Goal: Book appointment/travel/reservation

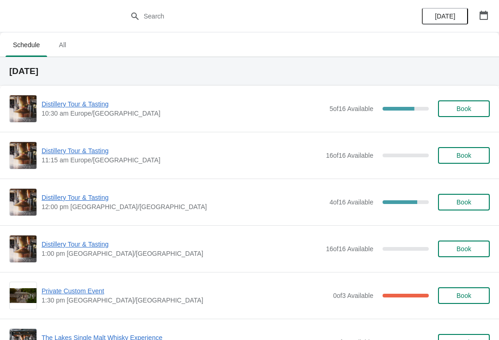
click at [490, 16] on button "button" at bounding box center [483, 15] width 17 height 17
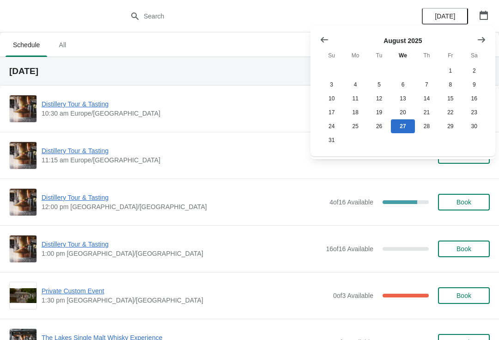
click at [485, 34] on button "Show next month, September 2025" at bounding box center [481, 39] width 17 height 17
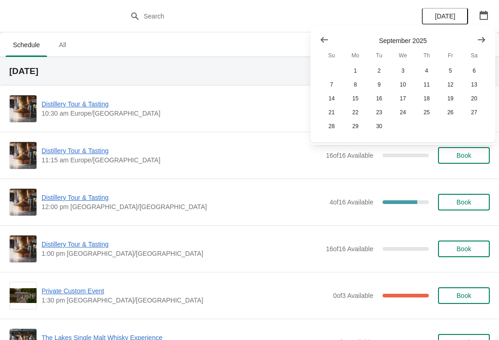
click at [482, 41] on icon "Show next month, October 2025" at bounding box center [481, 39] width 9 height 9
click at [475, 115] on button "25" at bounding box center [474, 112] width 24 height 14
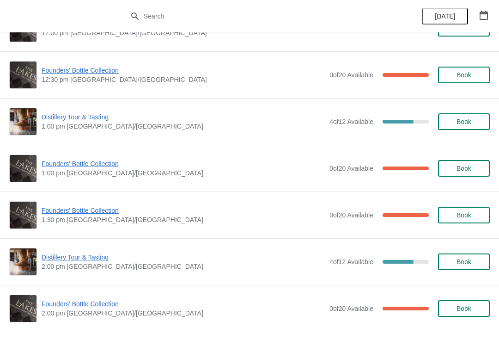
scroll to position [407, 0]
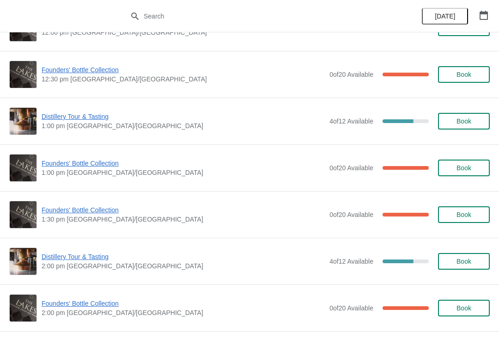
click at [91, 212] on span "Founders' Bottle Collection" at bounding box center [183, 209] width 283 height 9
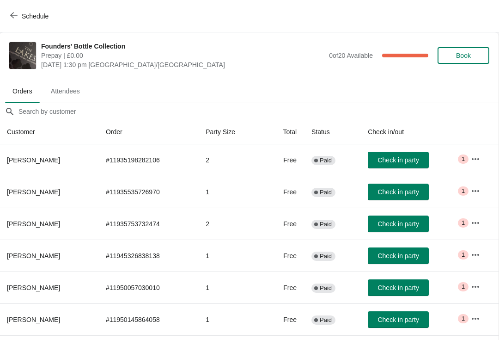
scroll to position [0, 0]
click at [23, 24] on button "Schedule" at bounding box center [30, 16] width 51 height 17
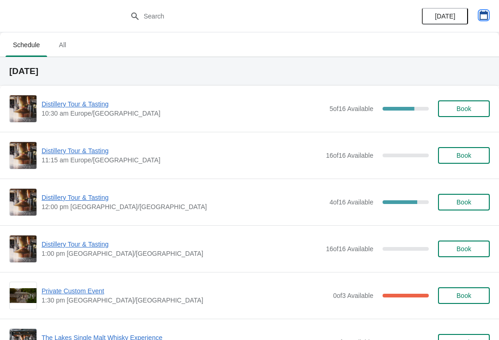
click at [486, 18] on icon "button" at bounding box center [483, 15] width 9 height 9
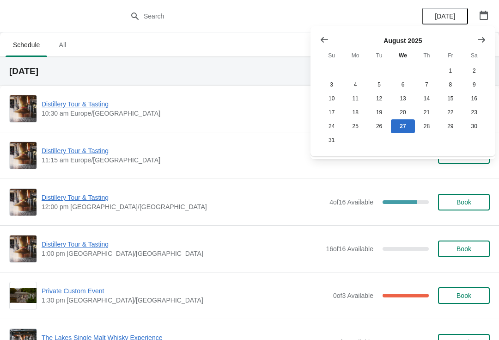
click at [481, 38] on icon "Show next month, September 2025" at bounding box center [481, 39] width 9 height 9
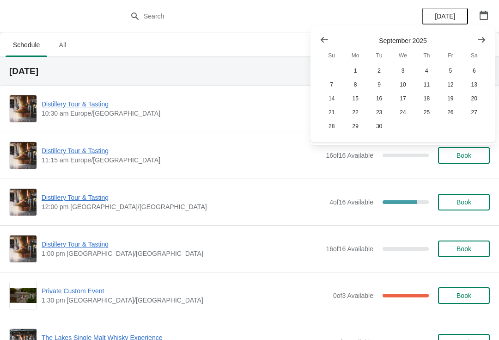
click at [484, 41] on icon "Show next month, October 2025" at bounding box center [481, 39] width 9 height 9
click at [472, 119] on button "25" at bounding box center [474, 112] width 24 height 14
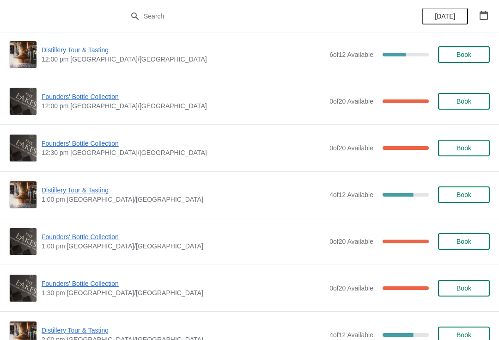
scroll to position [315, 0]
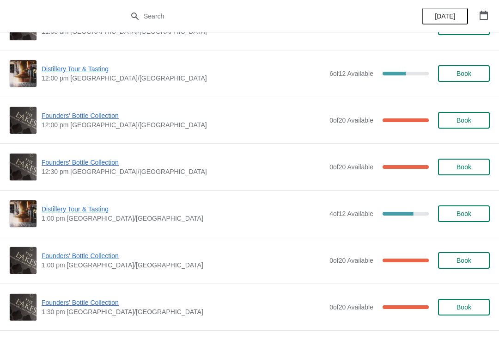
click at [489, 14] on button "button" at bounding box center [483, 15] width 17 height 17
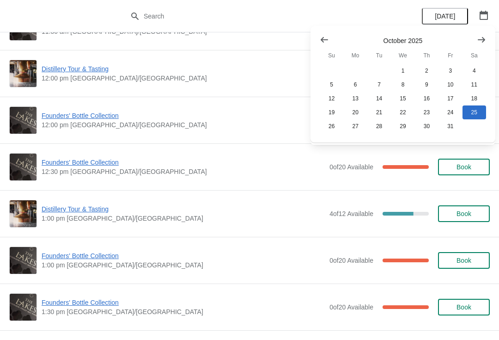
click at [317, 40] on button "Show previous month, September 2025" at bounding box center [324, 39] width 17 height 17
click at [316, 36] on button "Show previous month, August 2025" at bounding box center [324, 39] width 17 height 17
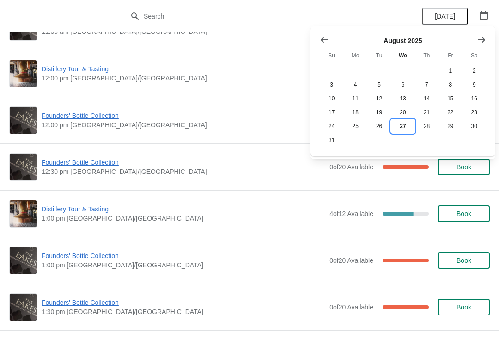
click at [396, 132] on button "27" at bounding box center [403, 126] width 24 height 14
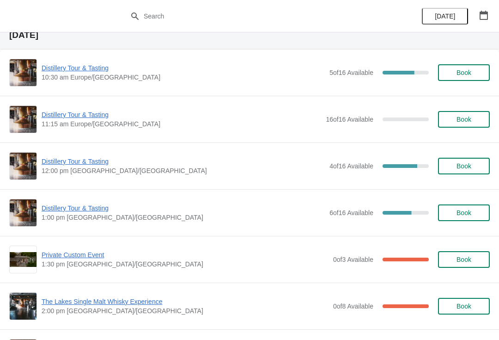
scroll to position [36, 0]
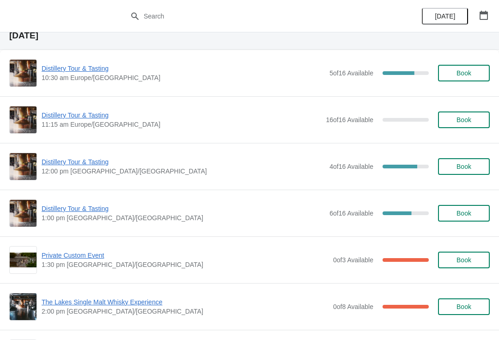
click at [471, 212] on span "Book" at bounding box center [463, 212] width 15 height 7
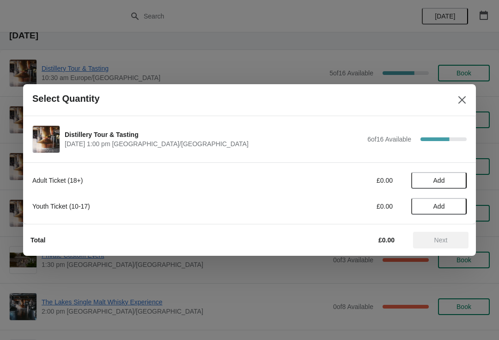
click at [455, 180] on span "Add" at bounding box center [438, 179] width 39 height 7
click at [456, 178] on icon at bounding box center [455, 181] width 10 height 10
click at [459, 182] on icon at bounding box center [455, 181] width 10 height 10
click at [441, 243] on span "Next" at bounding box center [440, 239] width 13 height 7
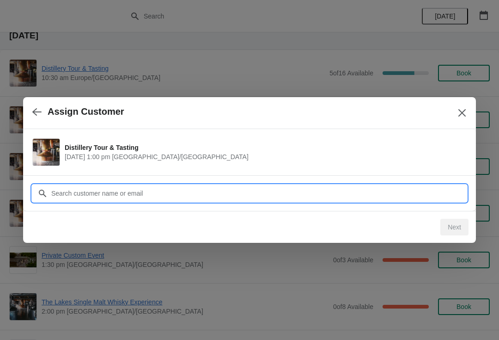
click at [222, 187] on input "Customer" at bounding box center [259, 193] width 416 height 17
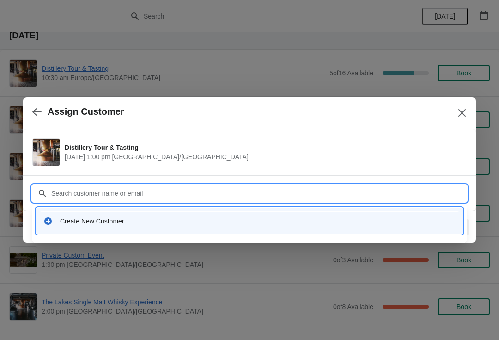
click at [135, 220] on div "Create New Customer" at bounding box center [257, 220] width 395 height 9
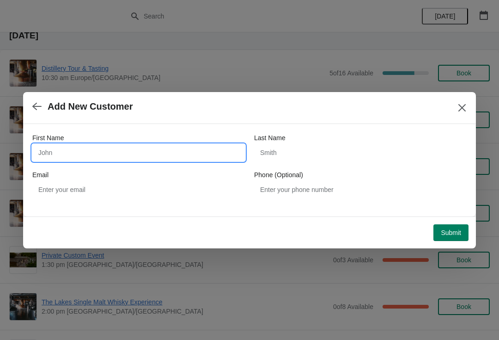
click at [87, 149] on input "First Name" at bounding box center [138, 152] width 213 height 17
type input "Kirsty"
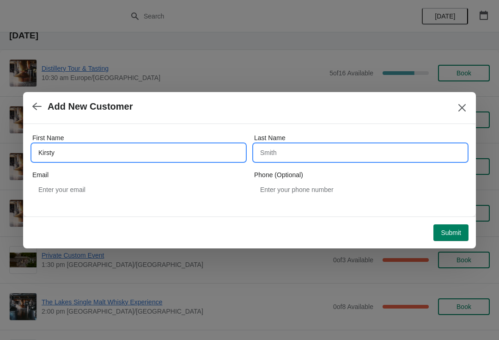
click at [327, 154] on input "Last Name" at bounding box center [360, 152] width 213 height 17
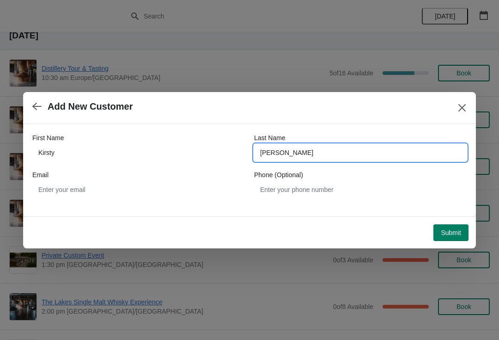
type input "Broughton"
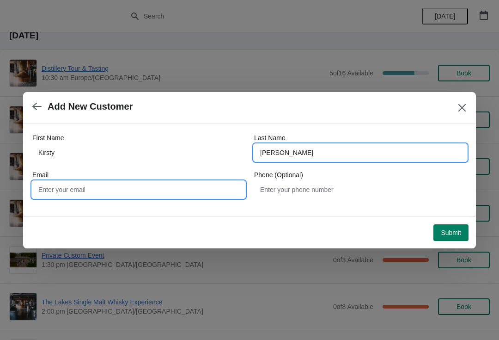
click at [123, 192] on input "Email" at bounding box center [138, 189] width 213 height 17
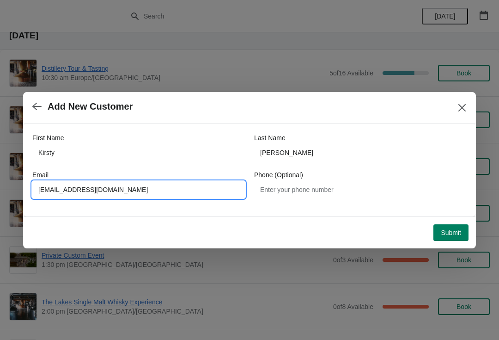
type input "Broughtonae96@gmail.com"
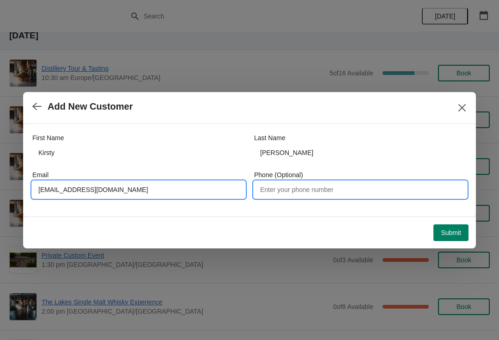
click at [329, 191] on input "Phone (Optional)" at bounding box center [360, 189] width 213 height 17
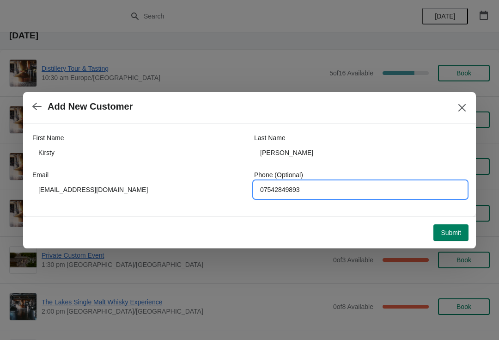
type input "07542849893"
click at [446, 233] on span "Submit" at bounding box center [451, 232] width 20 height 7
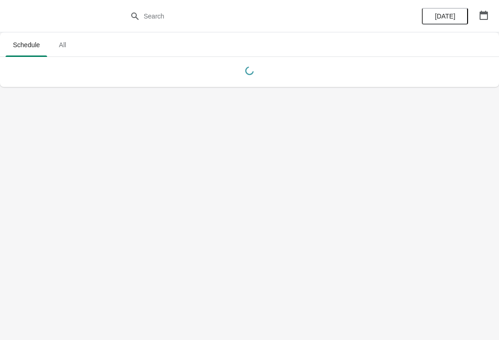
click at [492, 20] on button "button" at bounding box center [483, 15] width 17 height 17
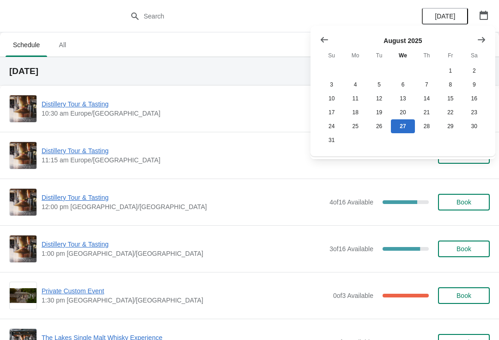
click at [323, 36] on icon "Show previous month, July 2025" at bounding box center [324, 39] width 9 height 9
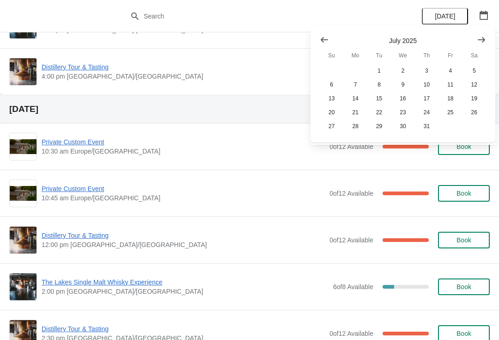
scroll to position [318, 0]
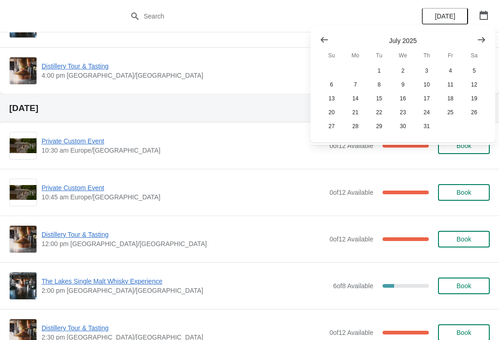
click at [482, 38] on icon "Show next month, August 2025" at bounding box center [481, 39] width 9 height 9
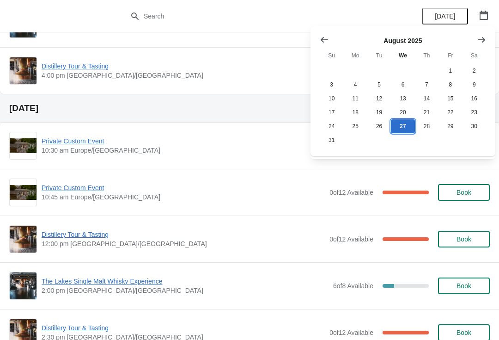
click at [404, 127] on button "27" at bounding box center [403, 126] width 24 height 14
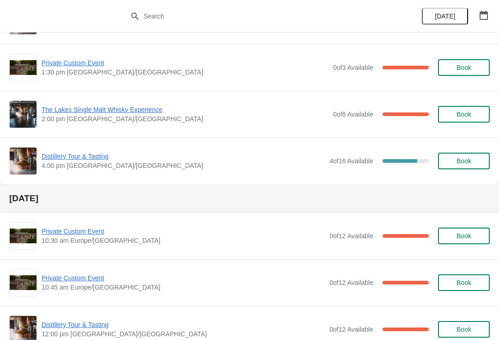
scroll to position [229, 0]
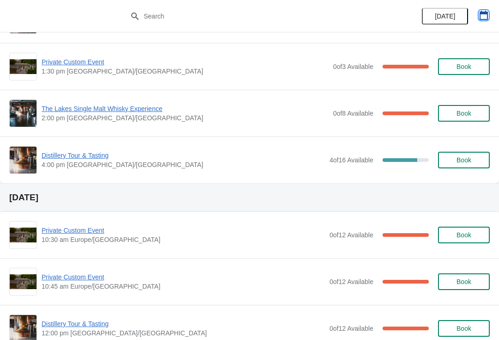
click at [478, 16] on button "button" at bounding box center [483, 15] width 17 height 17
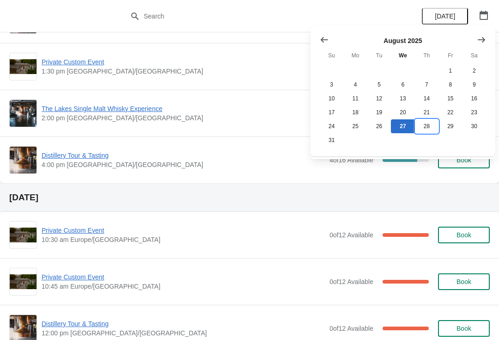
click at [428, 125] on button "28" at bounding box center [427, 126] width 24 height 14
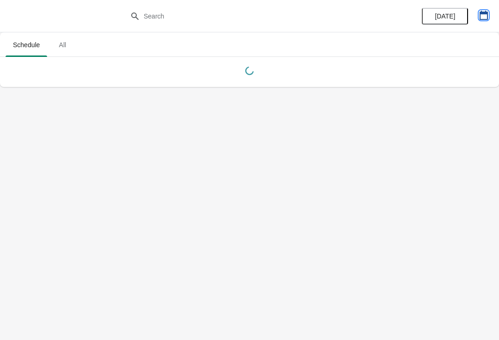
click at [482, 19] on icon "button" at bounding box center [484, 15] width 8 height 9
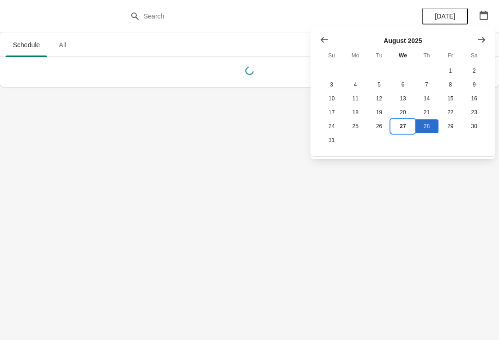
click at [405, 127] on button "27" at bounding box center [403, 126] width 24 height 14
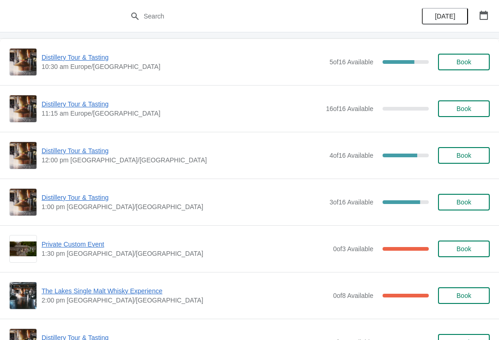
scroll to position [47, 0]
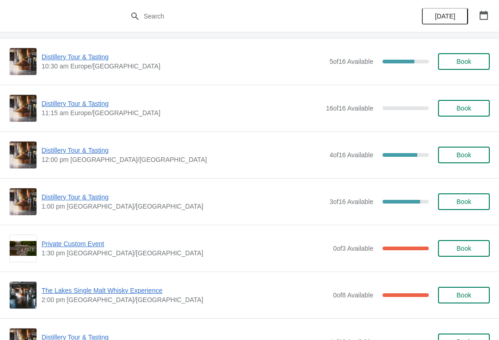
click at [80, 196] on span "Distillery Tour & Tasting" at bounding box center [183, 196] width 283 height 9
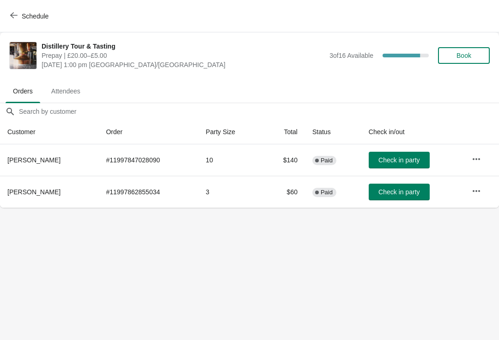
click at [15, 8] on button "Schedule" at bounding box center [30, 16] width 51 height 17
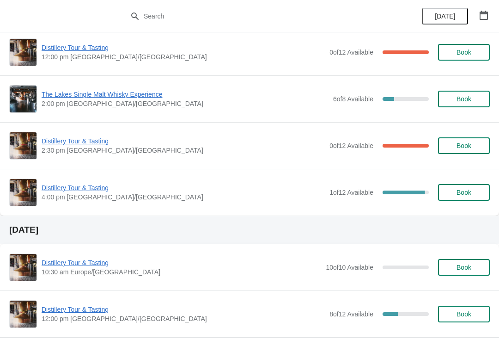
scroll to position [505, 0]
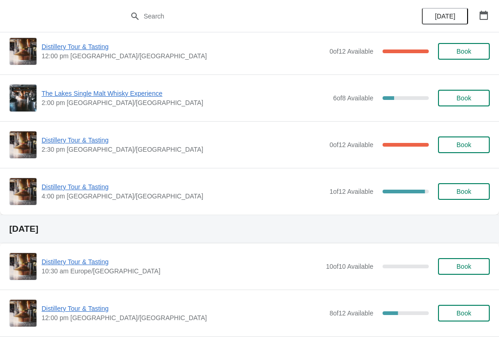
click at [71, 188] on span "Distillery Tour & Tasting" at bounding box center [183, 186] width 283 height 9
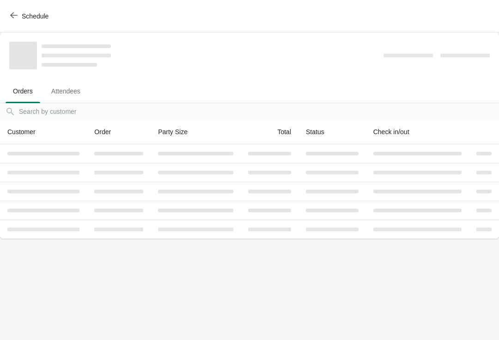
scroll to position [0, 0]
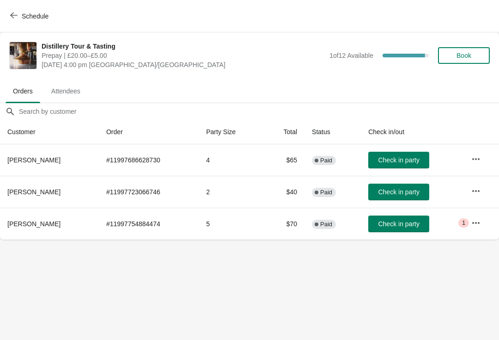
click at [18, 15] on span "Schedule" at bounding box center [30, 16] width 36 height 9
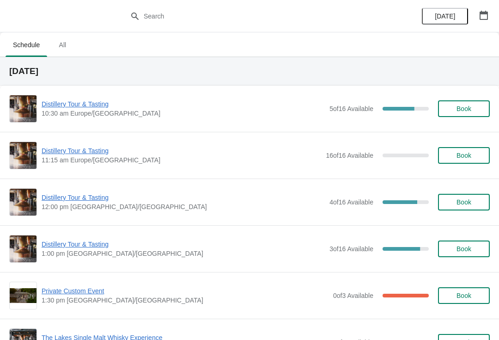
click at [487, 18] on icon "button" at bounding box center [484, 15] width 8 height 9
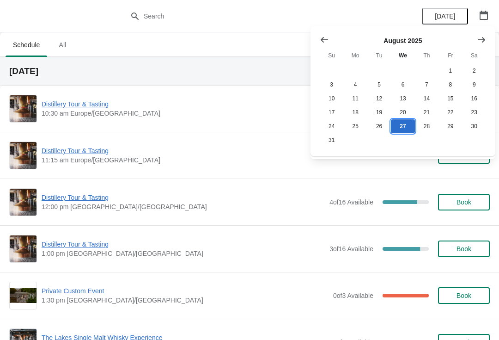
click at [407, 125] on button "27" at bounding box center [403, 126] width 24 height 14
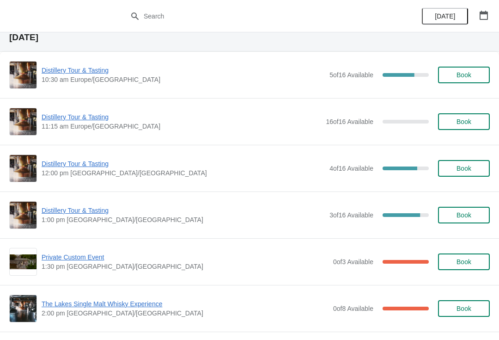
scroll to position [33, 0]
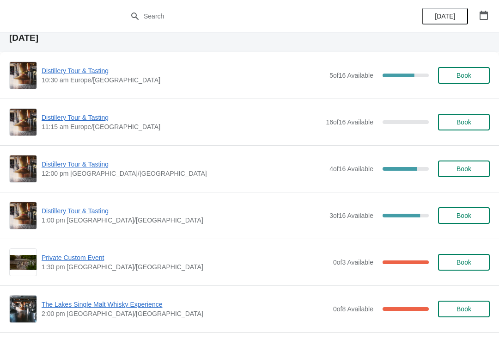
click at [487, 16] on icon "button" at bounding box center [484, 15] width 8 height 9
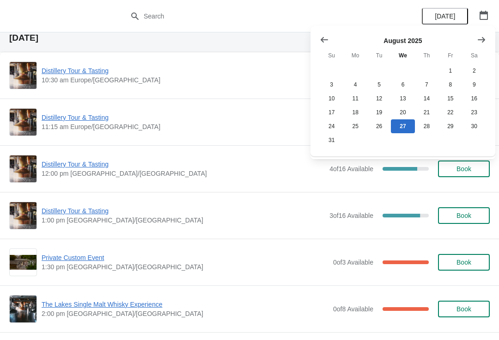
click at [481, 42] on icon "Show next month, September 2025" at bounding box center [481, 39] width 9 height 9
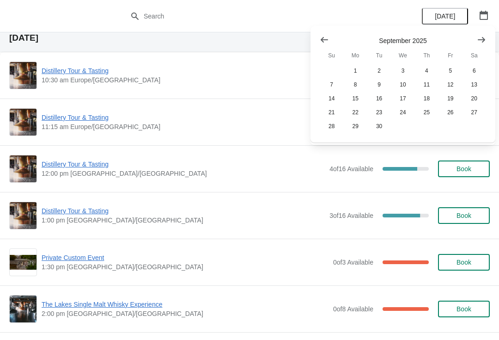
click at [489, 42] on button "Show next month, October 2025" at bounding box center [481, 39] width 17 height 17
click at [477, 112] on button "25" at bounding box center [474, 112] width 24 height 14
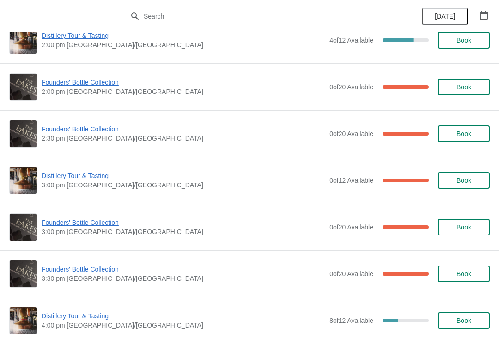
scroll to position [629, 0]
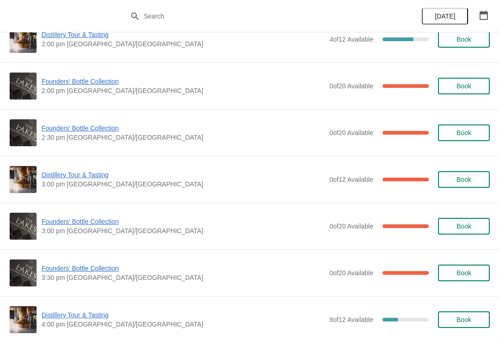
click at [103, 221] on span "Founders' Bottle Collection" at bounding box center [183, 221] width 283 height 9
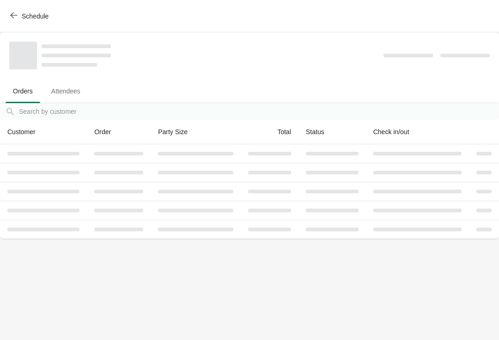
scroll to position [0, 0]
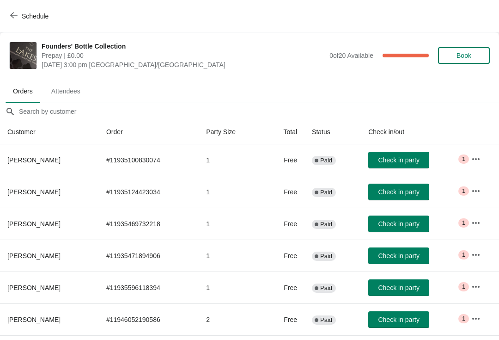
click at [468, 54] on span "Book" at bounding box center [463, 55] width 15 height 7
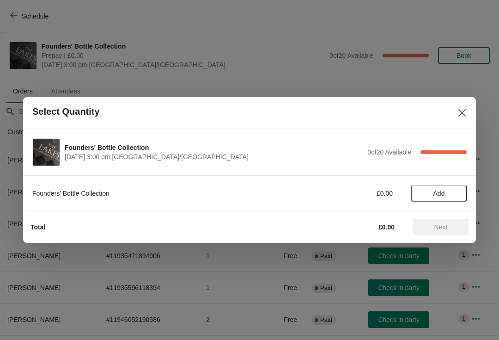
click at [446, 193] on span "Add" at bounding box center [438, 192] width 39 height 7
click at [444, 229] on span "Next" at bounding box center [440, 226] width 13 height 7
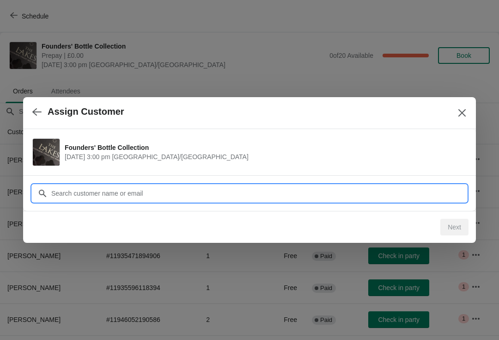
click at [176, 187] on input "Customer" at bounding box center [259, 193] width 416 height 17
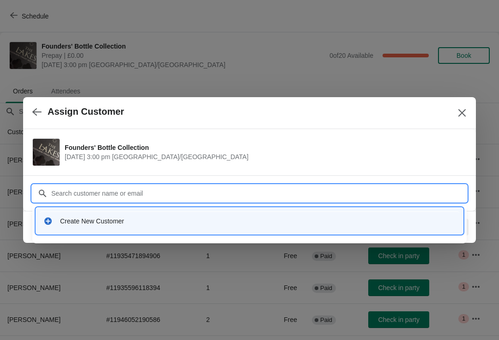
click at [128, 224] on div "Create New Customer" at bounding box center [257, 220] width 395 height 9
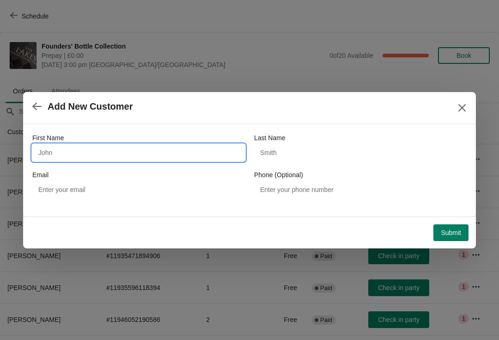
click at [139, 154] on input "First Name" at bounding box center [138, 152] width 213 height 17
type input "[PERSON_NAME]"
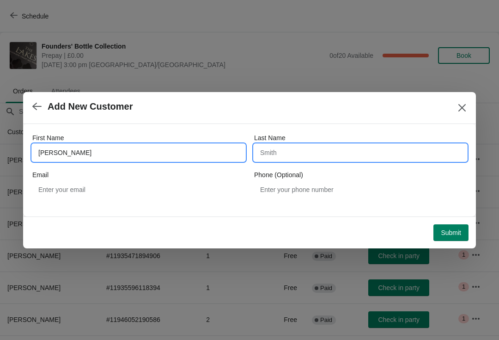
click at [315, 153] on input "Last Name" at bounding box center [360, 152] width 213 height 17
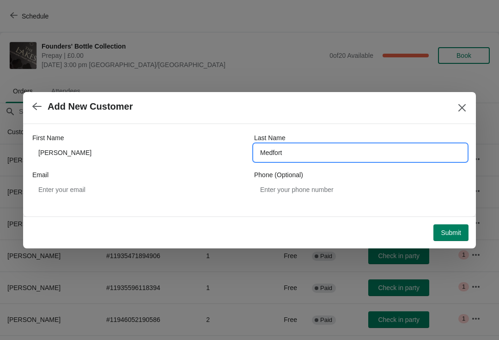
type input "Medfort"
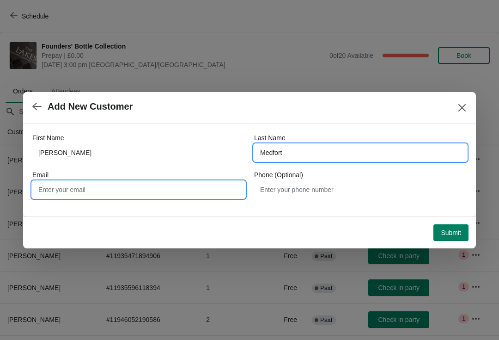
click at [145, 191] on input "Email" at bounding box center [138, 189] width 213 height 17
